Goal: Transaction & Acquisition: Purchase product/service

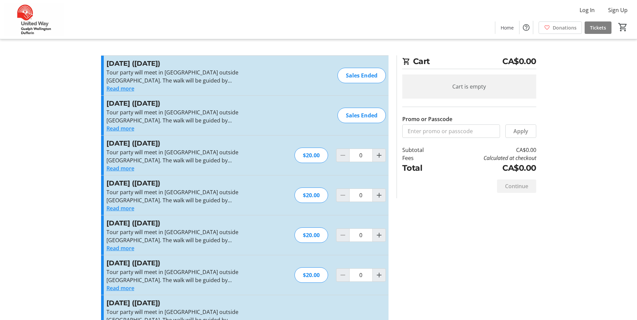
scroll to position [54, 0]
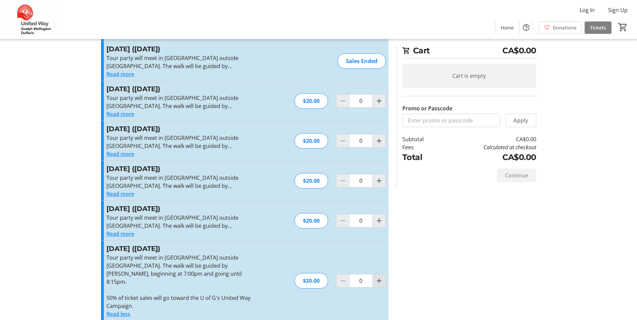
click at [382, 279] on mat-icon "Increment by one" at bounding box center [379, 281] width 8 height 8
type input "1"
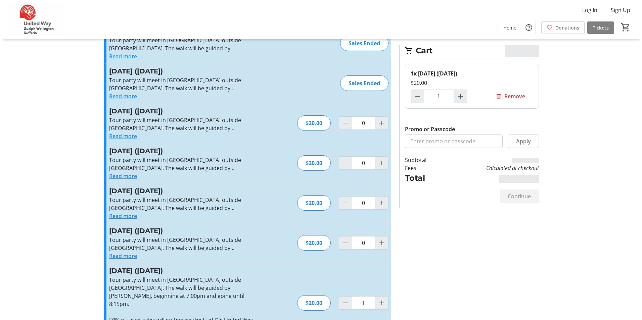
scroll to position [0, 0]
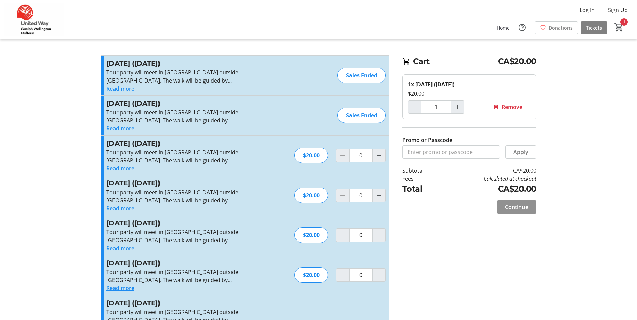
click at [514, 209] on span "Continue" at bounding box center [516, 207] width 23 height 8
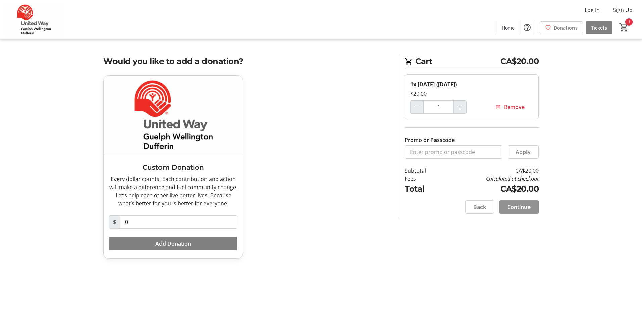
click at [525, 205] on span "Continue" at bounding box center [518, 207] width 23 height 8
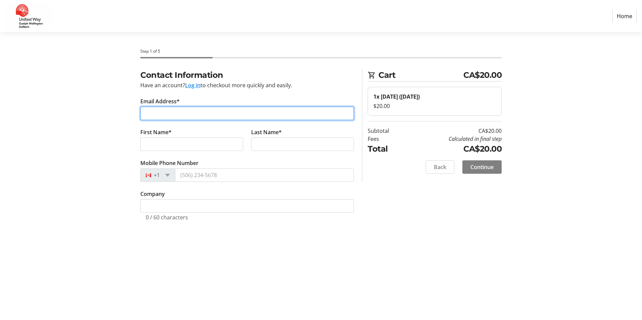
click at [174, 117] on input "Email Address*" at bounding box center [247, 113] width 214 height 13
type input "j"
type input "[EMAIL_ADDRESS][DOMAIN_NAME]"
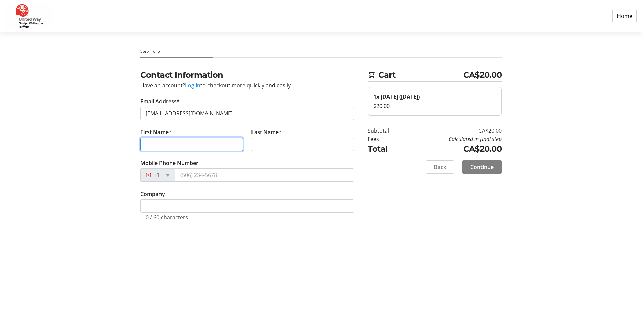
click at [145, 145] on input "First Name*" at bounding box center [191, 144] width 103 height 13
type input "[PERSON_NAME]"
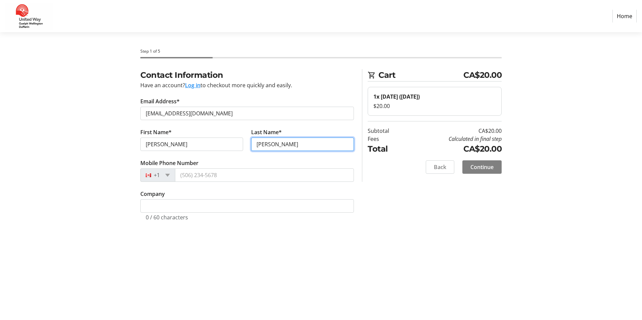
type input "[PERSON_NAME]"
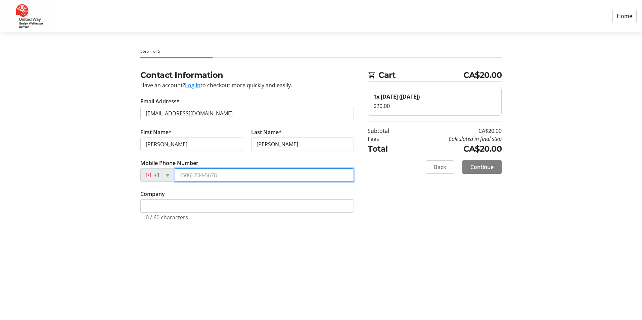
click at [191, 178] on input "Mobile Phone Number" at bounding box center [264, 175] width 179 height 13
type input "[PHONE_NUMBER]"
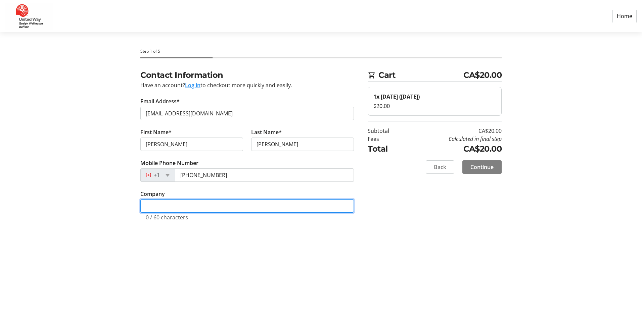
type input "Campus and Community Integrated Learning - Experiential [PERSON_NAME]"
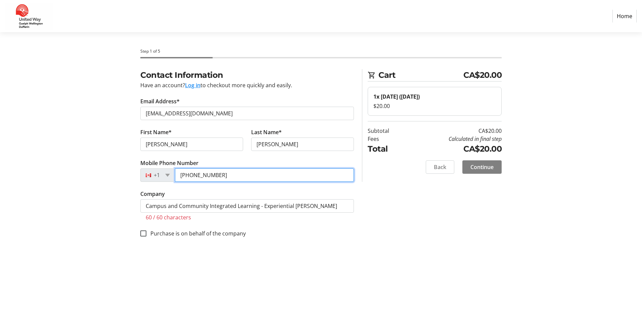
type input "[PHONE_NUMBER]"
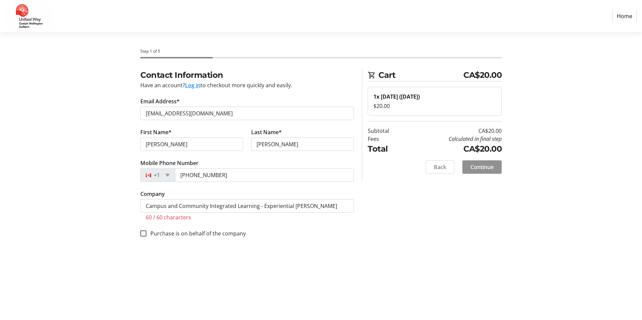
click at [488, 169] on span "Continue" at bounding box center [481, 167] width 23 height 8
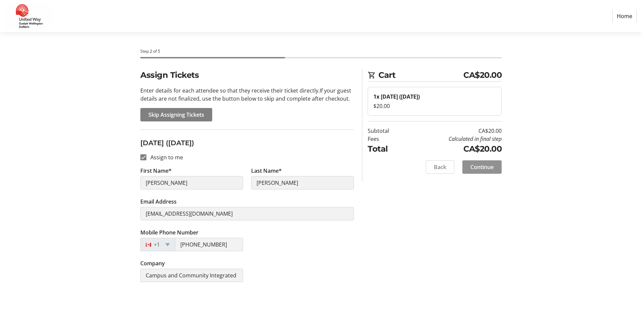
click at [484, 167] on span "Continue" at bounding box center [481, 167] width 23 height 8
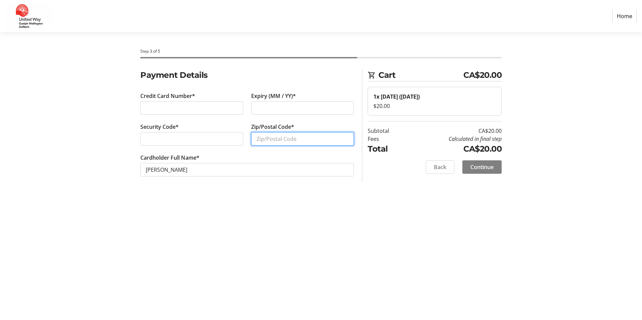
click at [262, 141] on input "Zip/Postal Code*" at bounding box center [302, 138] width 103 height 13
type input "N1E 4X6"
click at [485, 166] on span "Continue" at bounding box center [481, 167] width 23 height 8
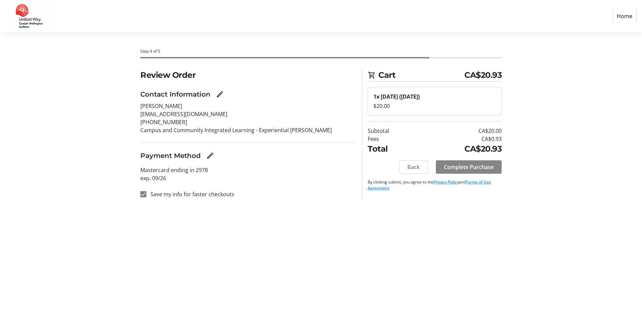
click at [477, 169] on span "Complete Purchase" at bounding box center [469, 167] width 50 height 8
